Goal: Transaction & Acquisition: Purchase product/service

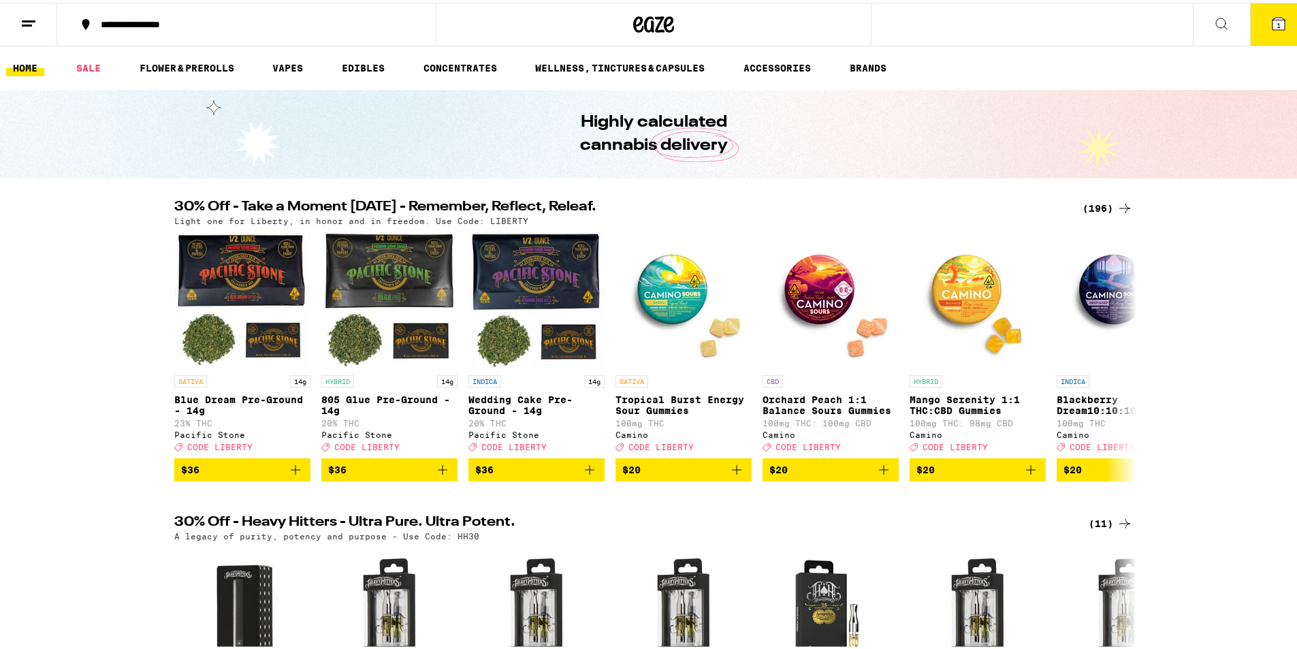
click at [1098, 210] on div "(196)" at bounding box center [1108, 206] width 50 height 16
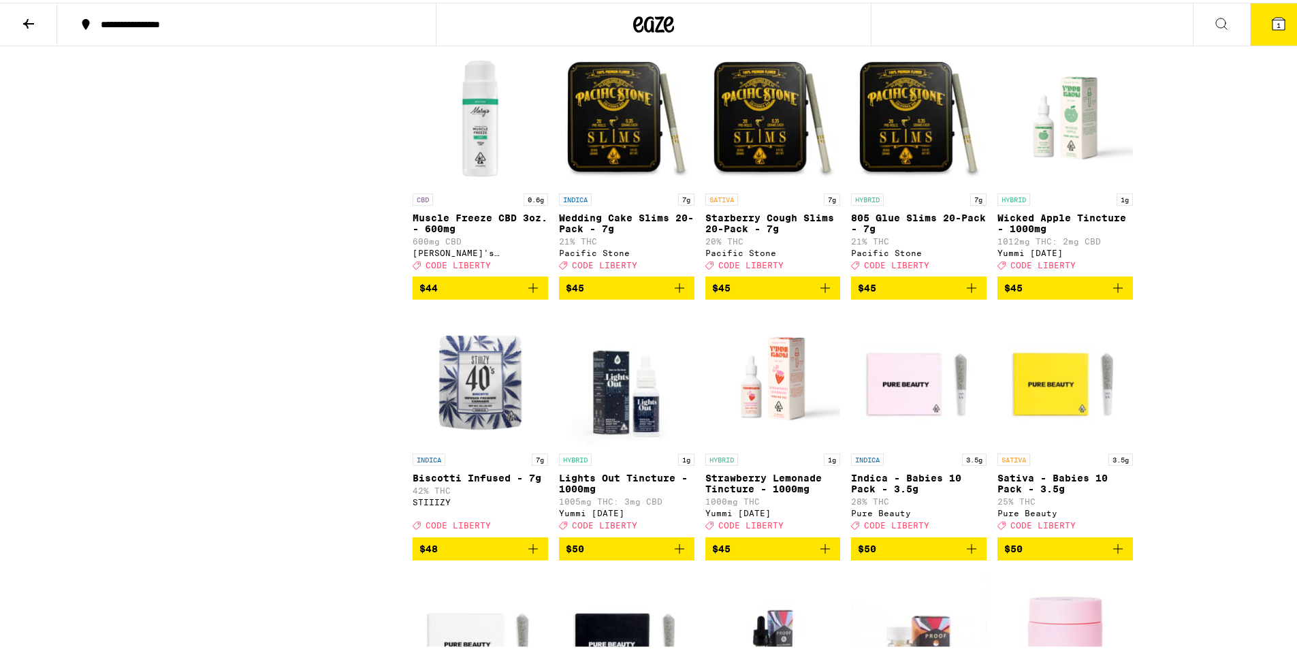
scroll to position [8650, 0]
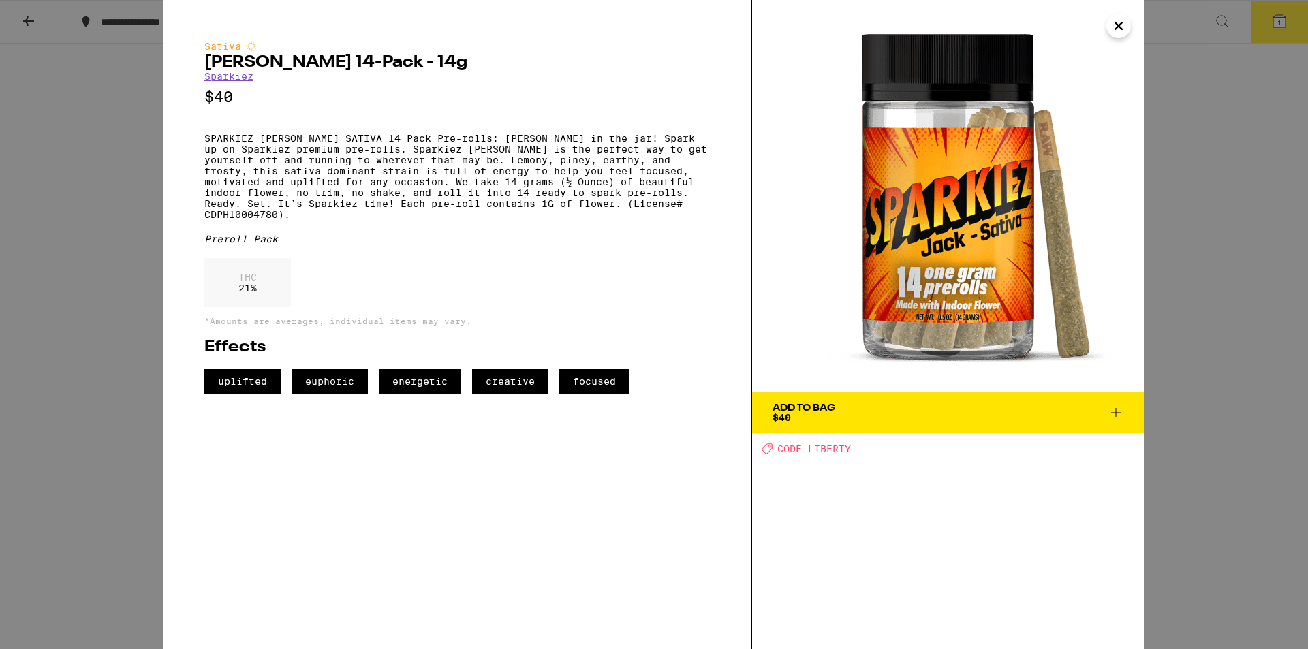
click at [1118, 20] on icon "Close" at bounding box center [1118, 26] width 16 height 20
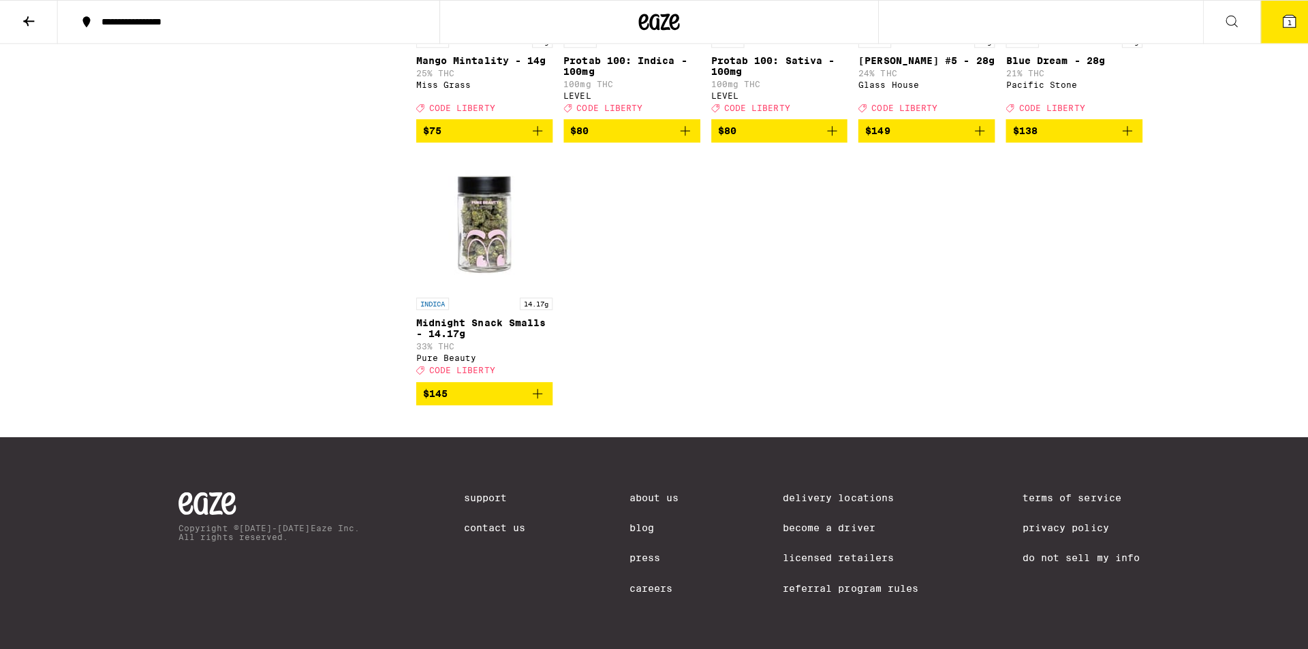
scroll to position [10080, 0]
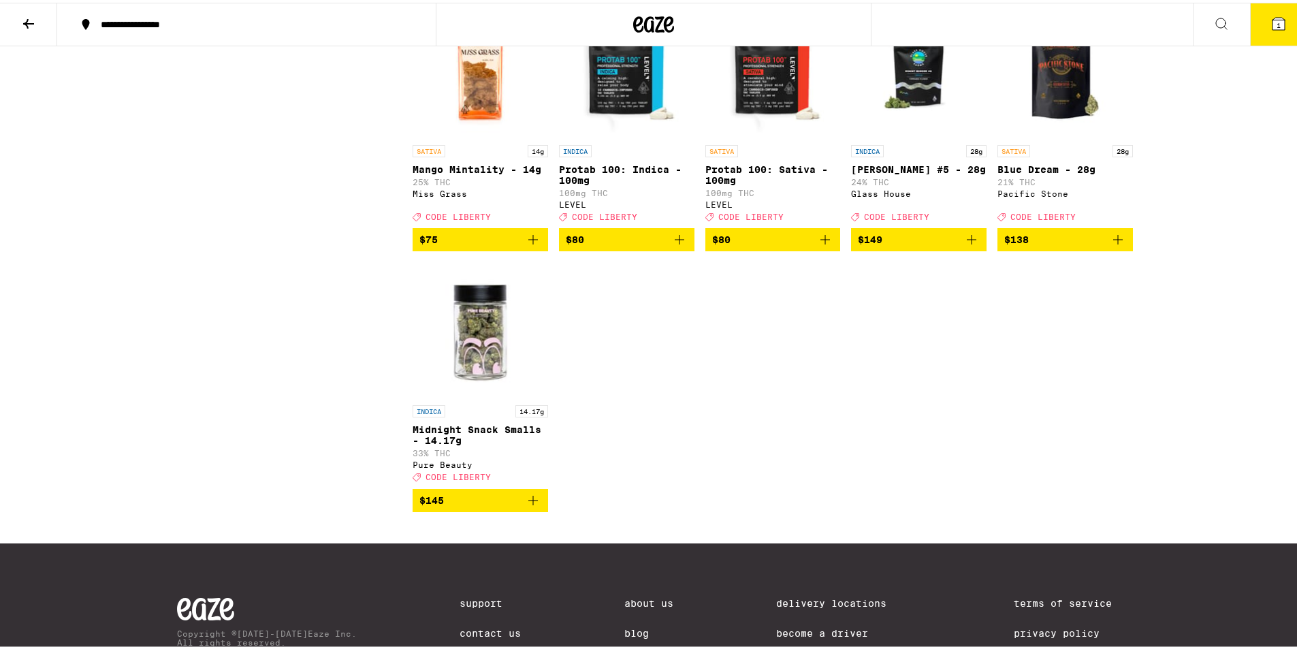
click at [494, 136] on img "Open page for Mango Mintality - 14g from Miss Grass" at bounding box center [481, 67] width 136 height 136
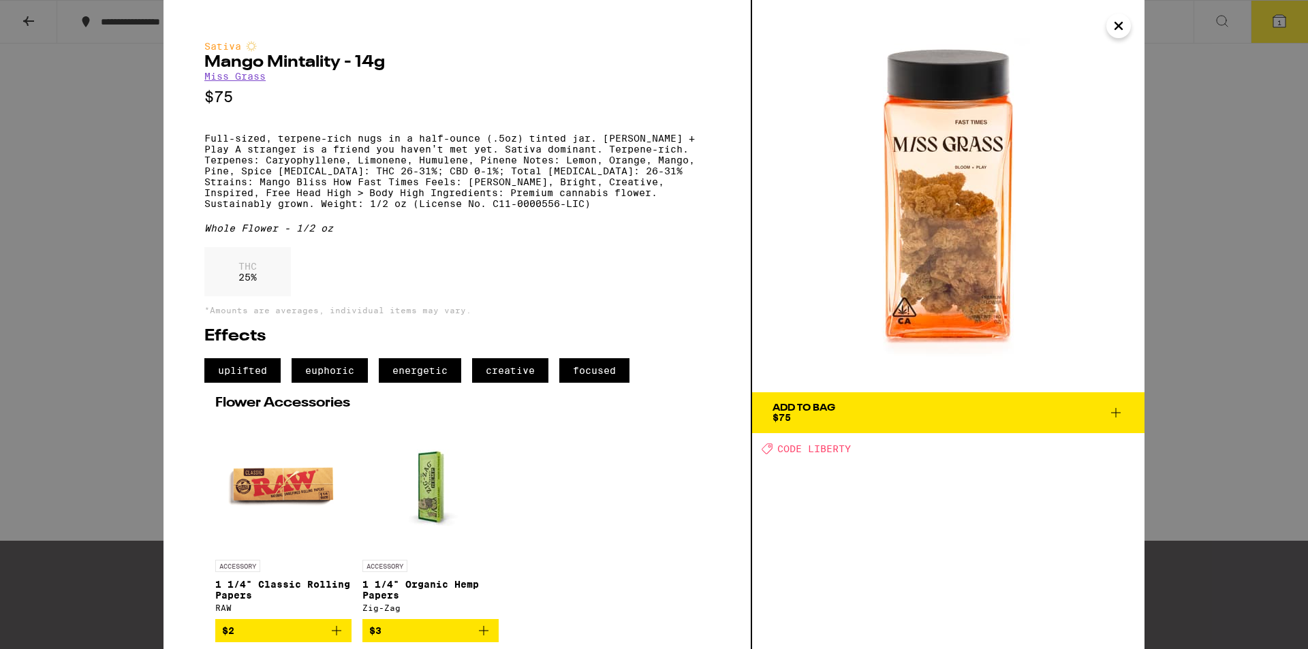
click at [1120, 31] on icon "Close" at bounding box center [1118, 26] width 16 height 20
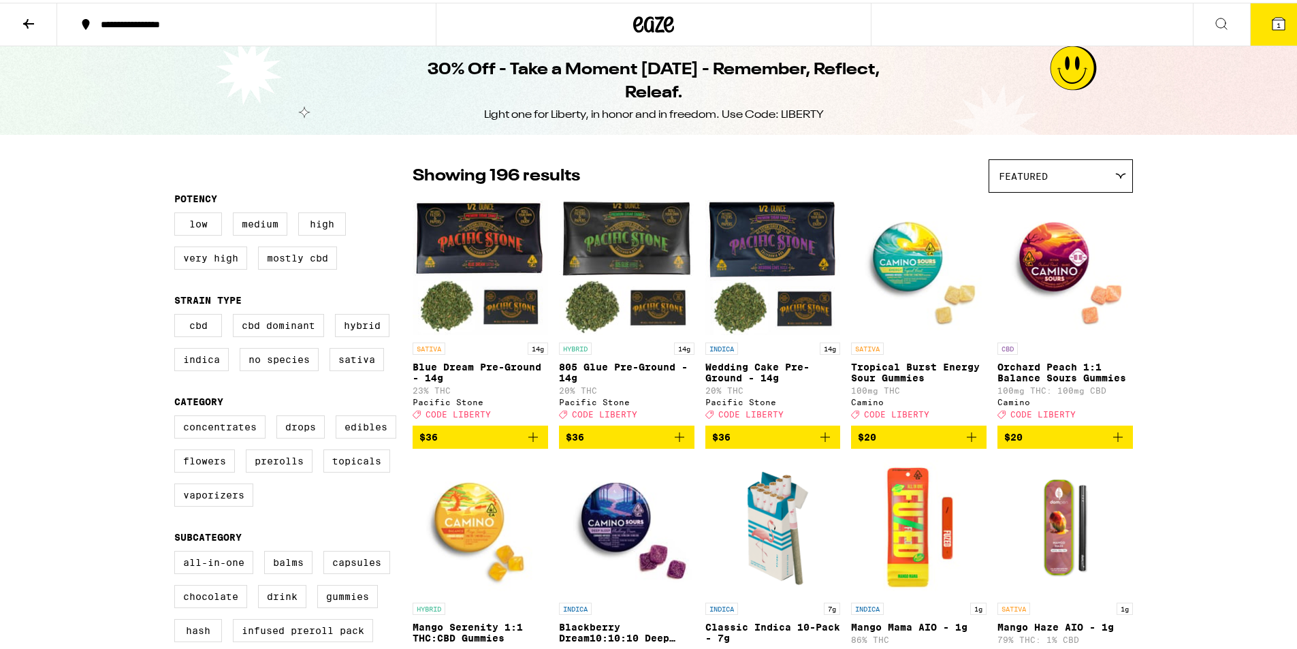
click at [16, 18] on button at bounding box center [28, 22] width 57 height 43
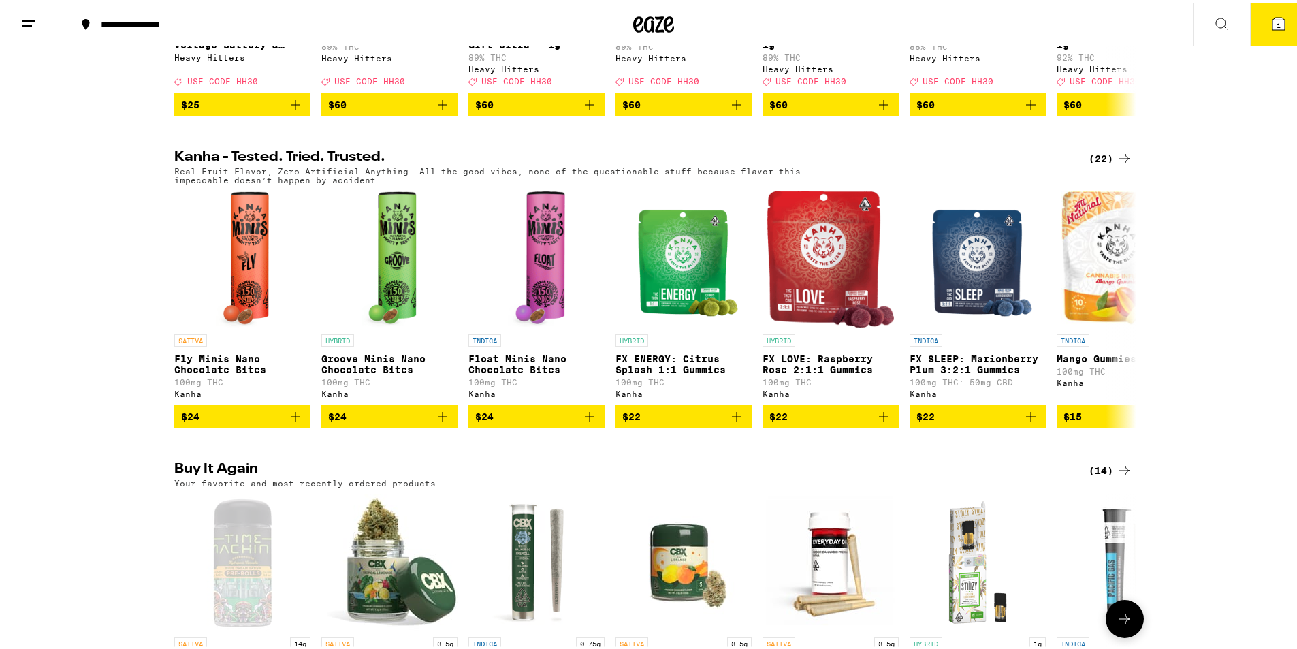
scroll to position [1022, 0]
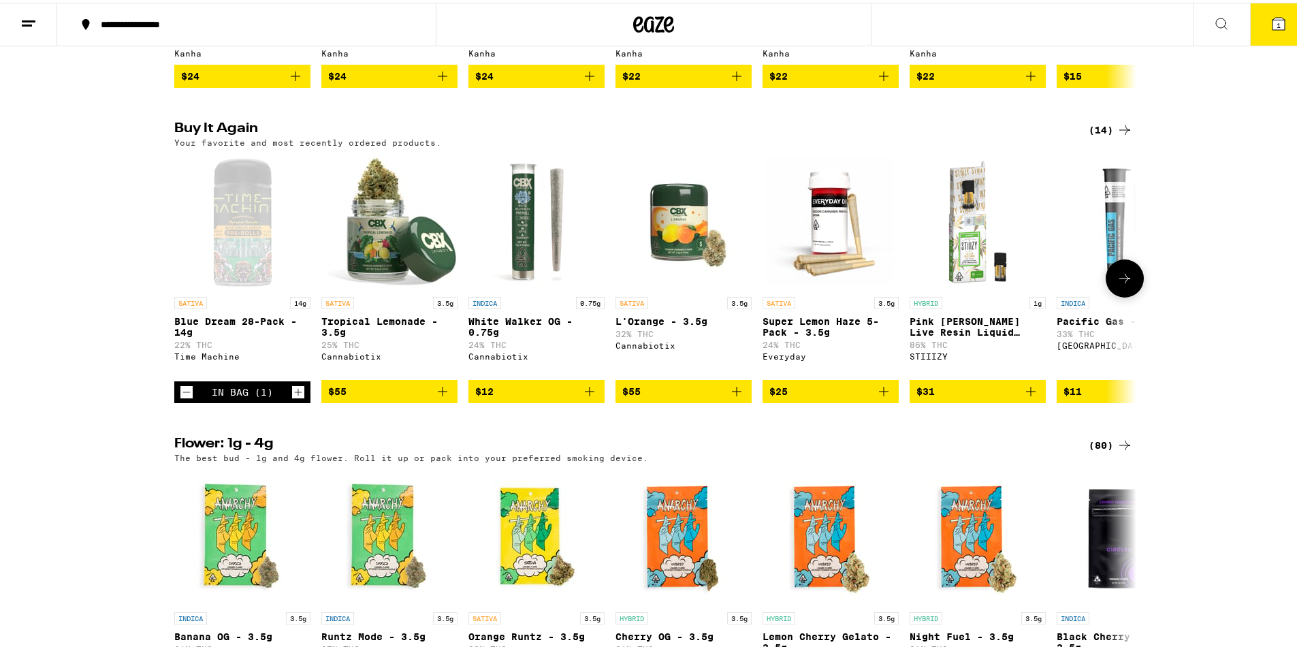
click at [186, 398] on icon "Decrement" at bounding box center [186, 389] width 12 height 16
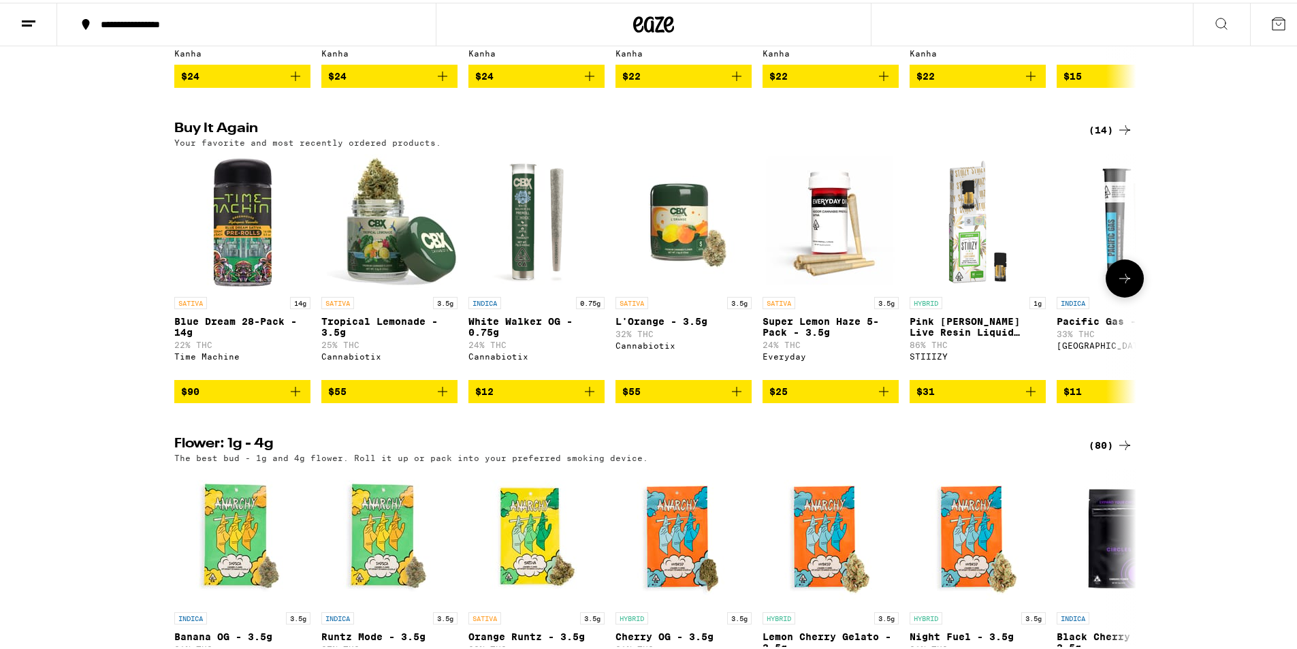
drag, startPoint x: 919, startPoint y: 442, endPoint x: 877, endPoint y: 471, distance: 51.9
click at [1092, 136] on div "(14)" at bounding box center [1111, 127] width 44 height 16
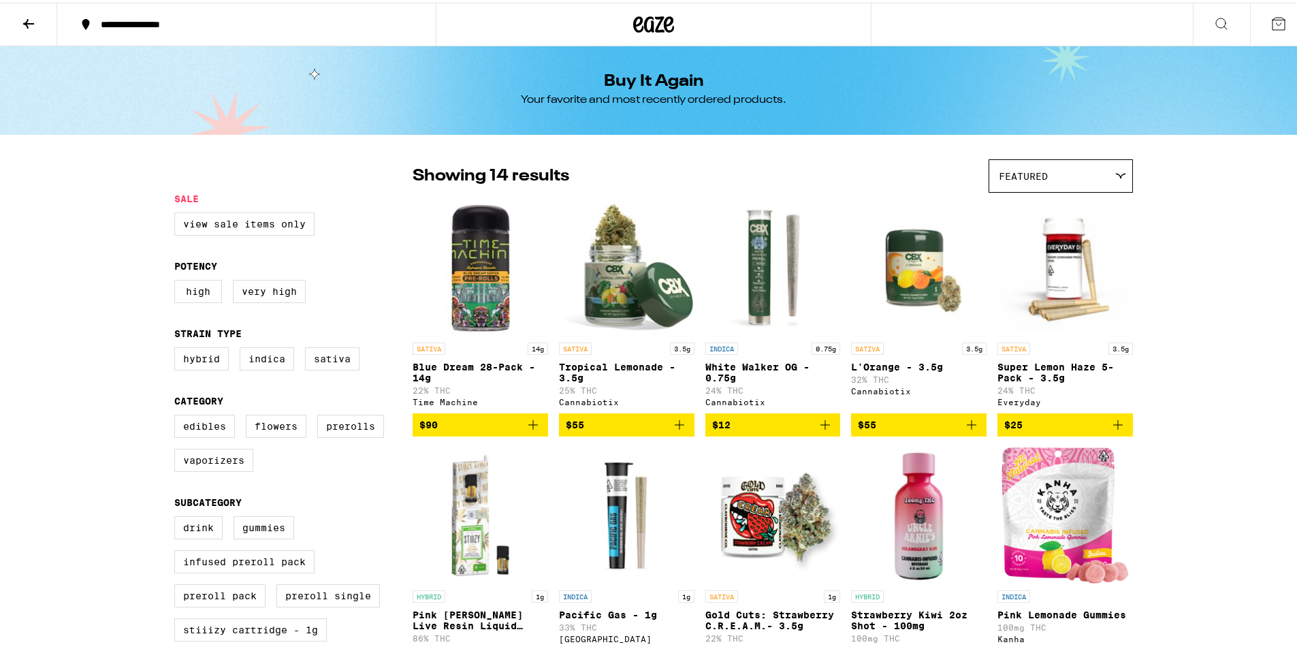
click at [462, 365] on p "Blue Dream 28-Pack - 14g" at bounding box center [481, 370] width 136 height 22
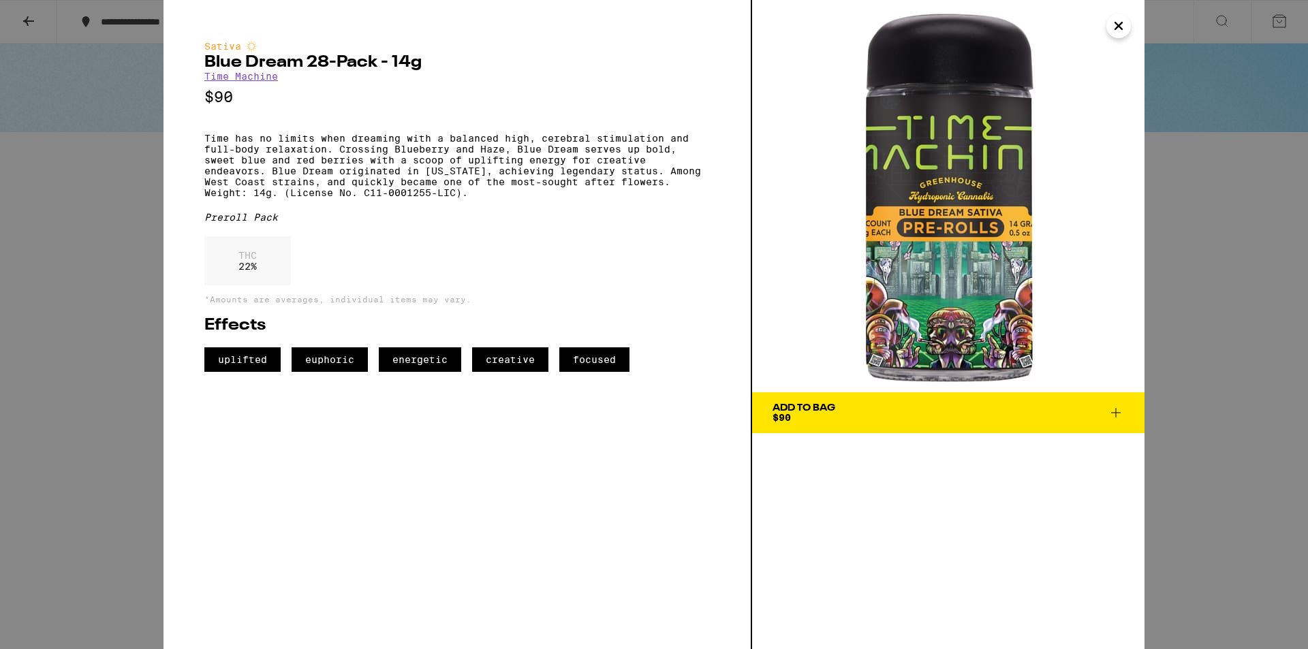
click at [1117, 19] on icon "Close" at bounding box center [1118, 26] width 16 height 20
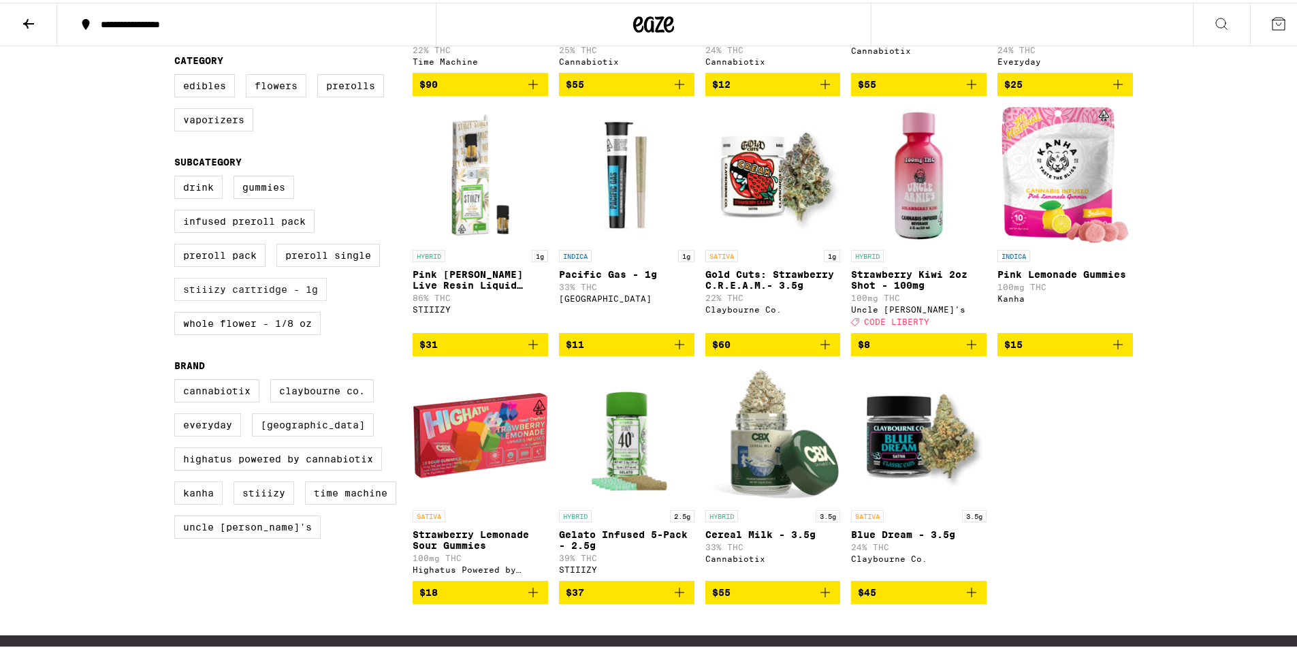
scroll to position [570, 0]
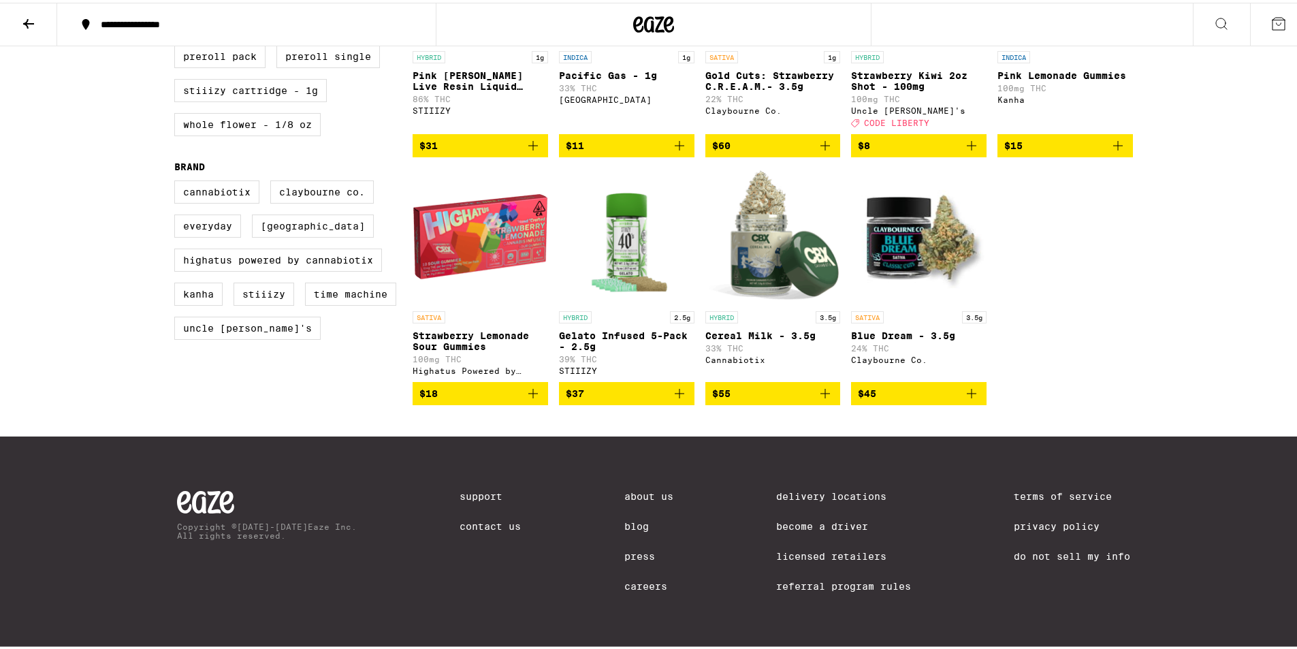
drag, startPoint x: 232, startPoint y: 390, endPoint x: 253, endPoint y: 383, distance: 22.0
